Goal: Check status: Check status

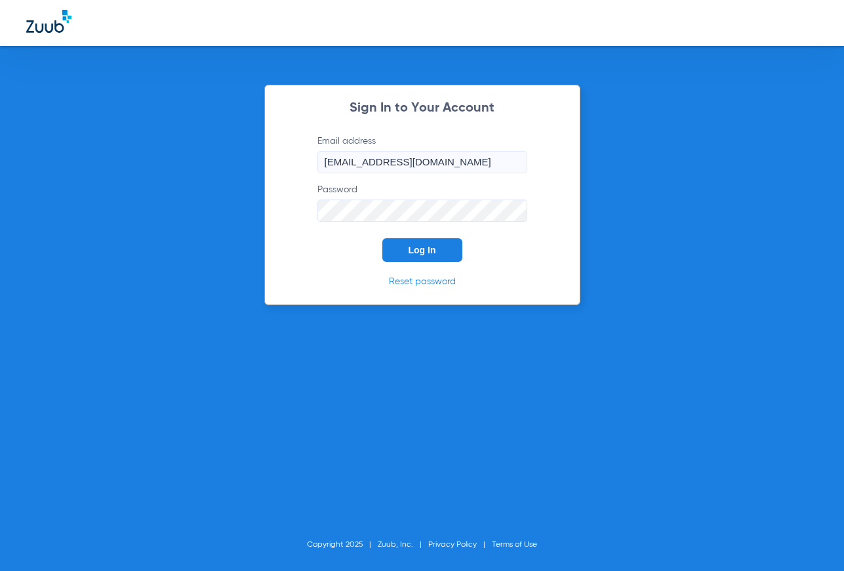
click at [418, 257] on button "Log In" at bounding box center [422, 250] width 80 height 24
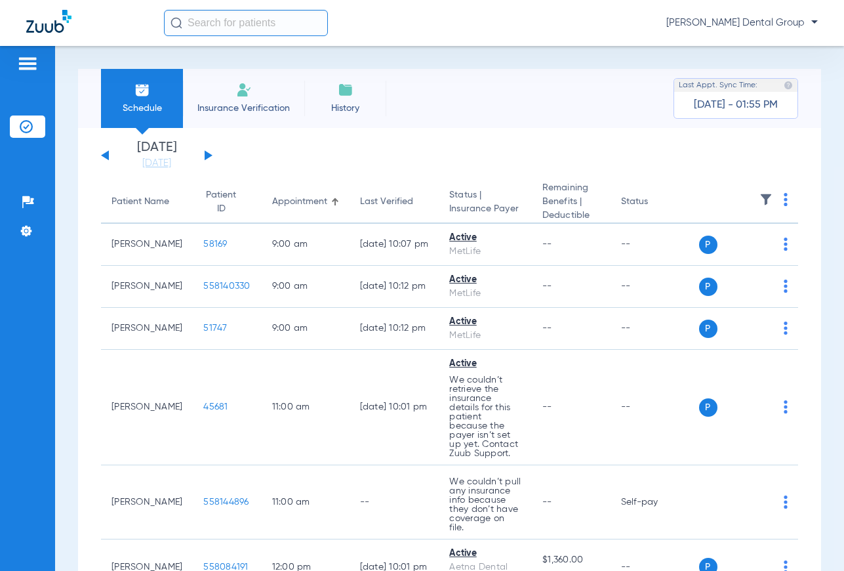
click at [205, 152] on div "[DATE] [DATE] [DATE] [DATE] [DATE] [DATE] [DATE] [DATE] [DATE] [DATE] [DATE] [D…" at bounding box center [156, 155] width 111 height 29
click at [207, 155] on button at bounding box center [209, 155] width 8 height 10
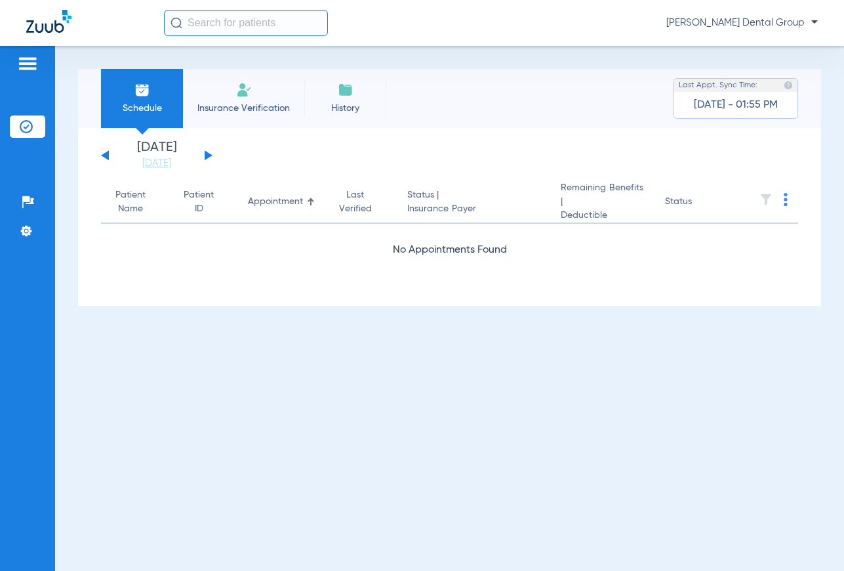
click at [207, 155] on button at bounding box center [209, 155] width 8 height 10
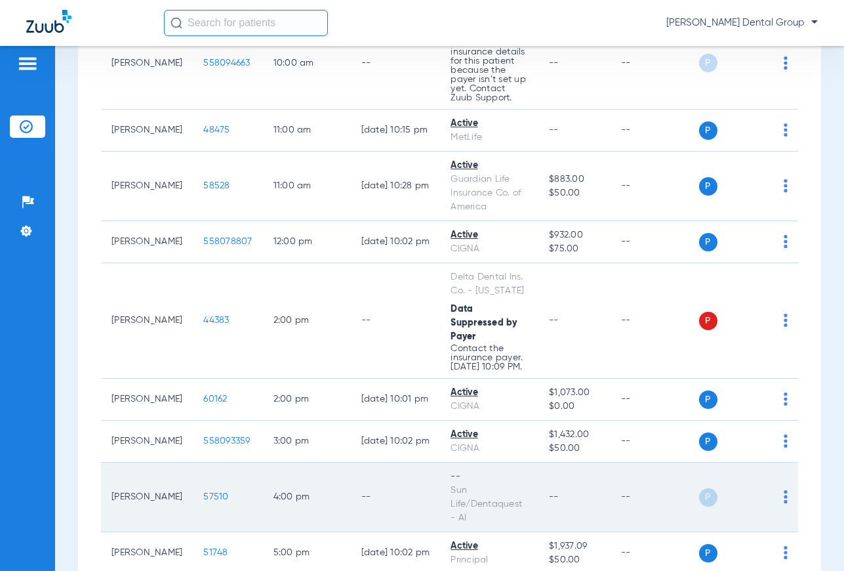
scroll to position [511, 0]
